Goal: Task Accomplishment & Management: Complete application form

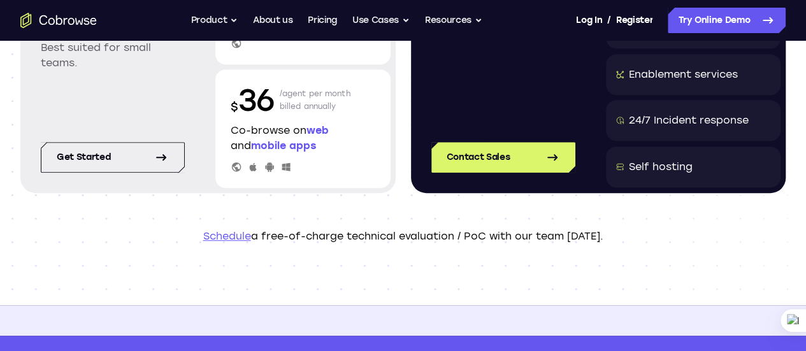
scroll to position [306, 0]
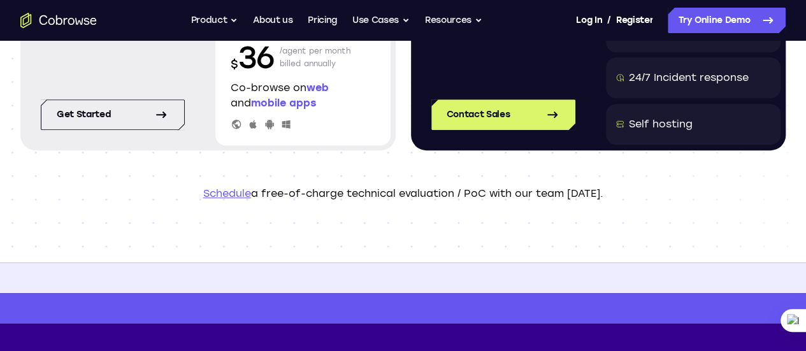
click at [232, 191] on link "Schedule" at bounding box center [227, 193] width 48 height 12
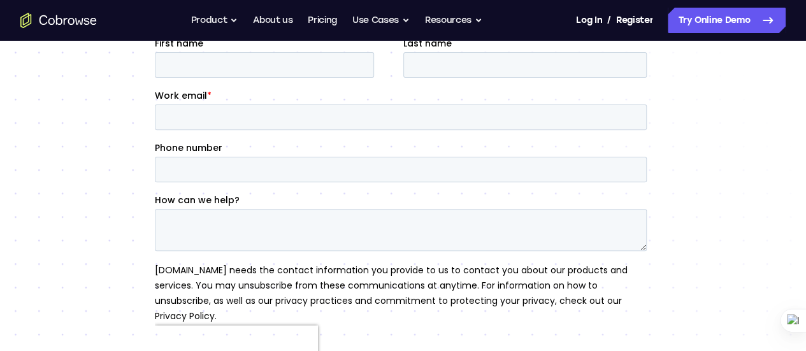
scroll to position [212, 0]
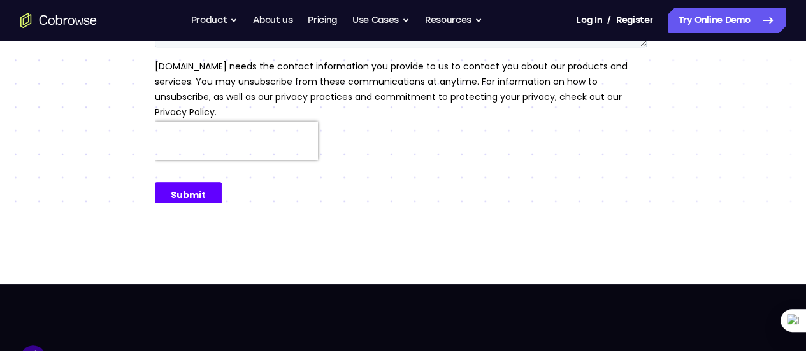
click at [805, 346] on html "Open main menu Go back Powerful, Flexible and Trustworthy. Avoid all extra fric…" at bounding box center [403, 196] width 806 height 1190
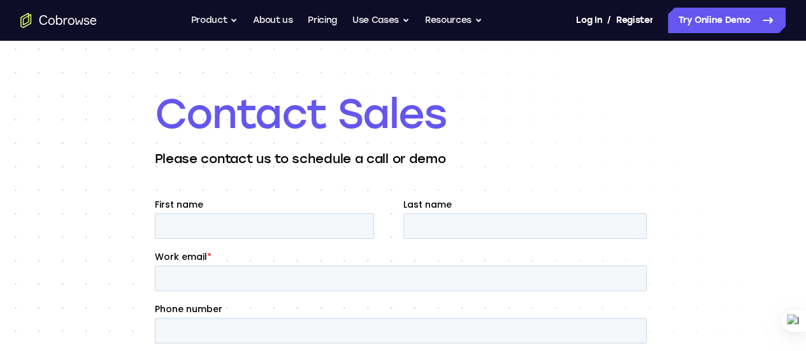
scroll to position [0, 0]
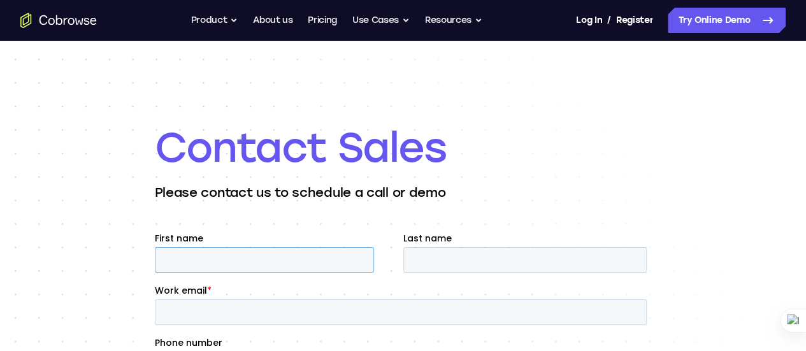
click at [262, 258] on input "First name" at bounding box center [263, 259] width 219 height 25
type input "[PERSON_NAME]"
click at [444, 263] on input "Last name" at bounding box center [523, 259] width 243 height 25
type input "[PERSON_NAME]"
click at [282, 304] on input "Work email *" at bounding box center [400, 311] width 492 height 25
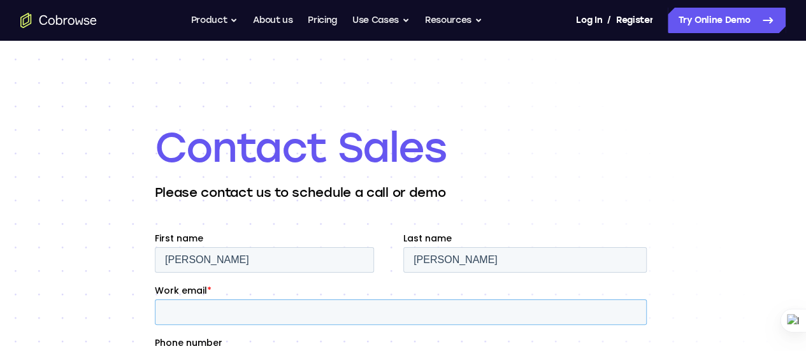
type input "[EMAIL_ADDRESS][DOMAIN_NAME]"
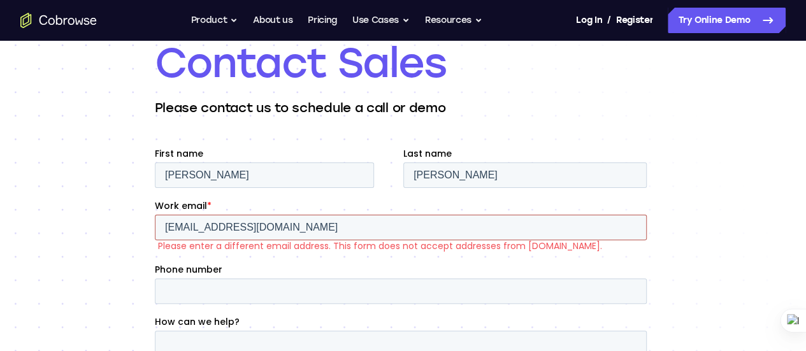
scroll to position [136, 0]
